Goal: Book appointment/travel/reservation

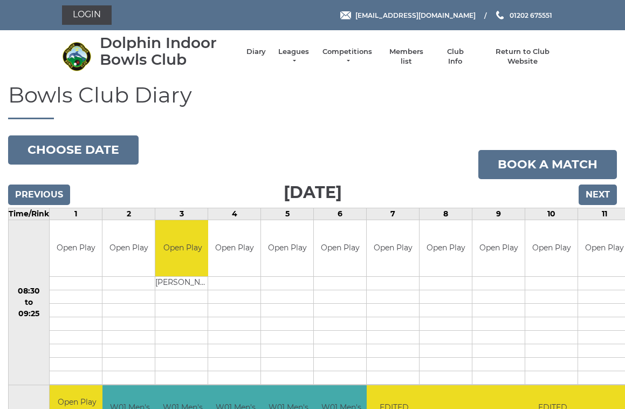
scroll to position [3, 0]
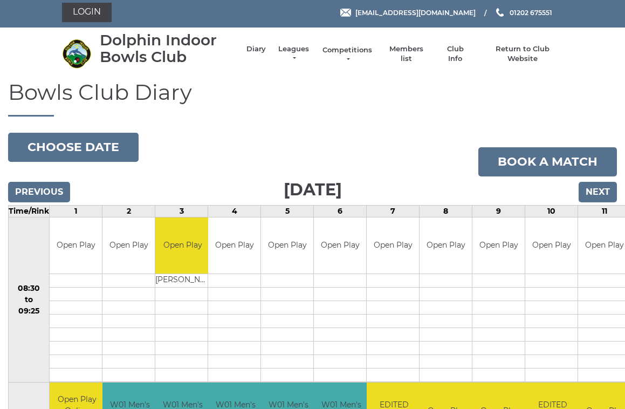
click at [356, 53] on link "Competitions" at bounding box center [347, 54] width 52 height 19
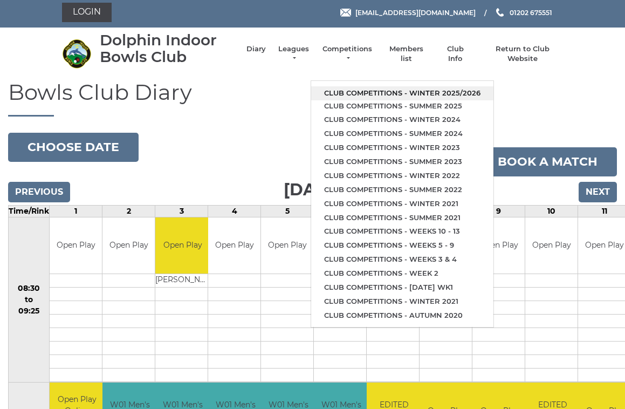
click at [440, 86] on link "Club competitions - Winter 2025/2026" at bounding box center [402, 93] width 182 height 14
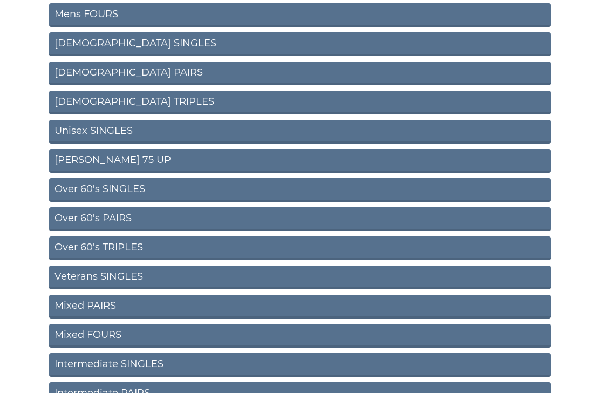
scroll to position [230, 0]
click at [143, 306] on link "Mixed PAIRS" at bounding box center [300, 306] width 502 height 24
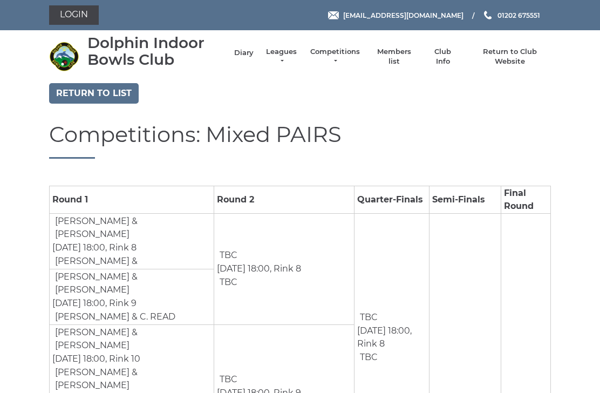
click at [248, 58] on link "Diary" at bounding box center [243, 53] width 19 height 10
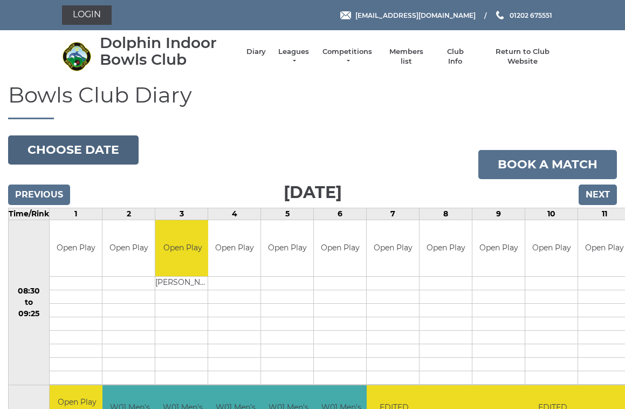
click at [77, 150] on button "Choose date" at bounding box center [73, 149] width 131 height 29
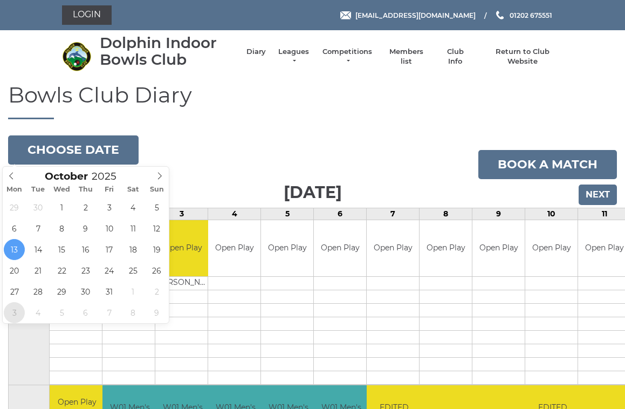
type input "[DATE]"
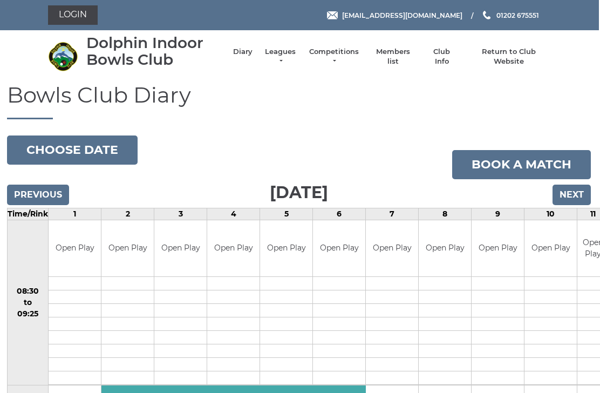
scroll to position [16, 1]
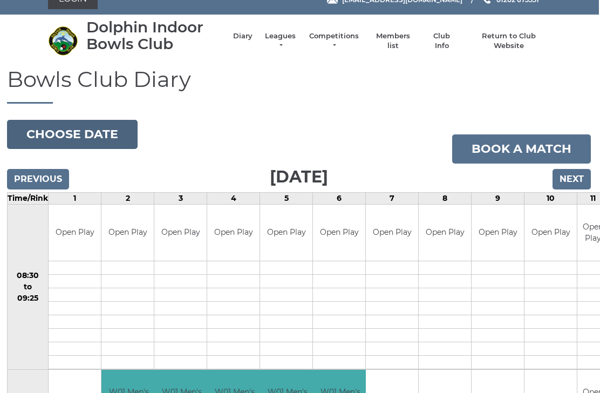
click at [100, 136] on button "Choose date" at bounding box center [72, 134] width 131 height 29
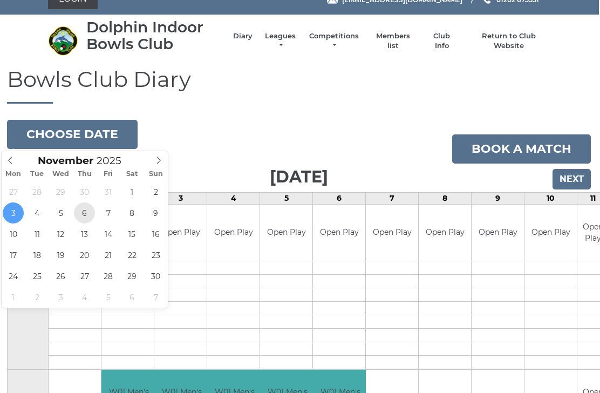
type input "[DATE]"
